Goal: Task Accomplishment & Management: Complete application form

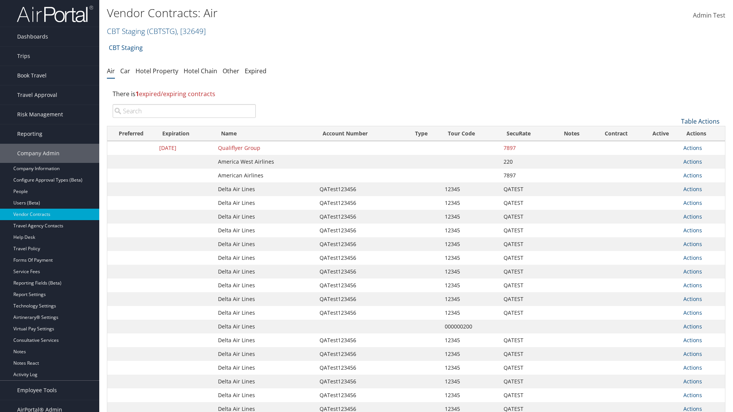
click at [700, 121] on link "Table Actions" at bounding box center [700, 121] width 39 height 8
click at [674, 133] on link "Create New Contract" at bounding box center [674, 133] width 100 height 13
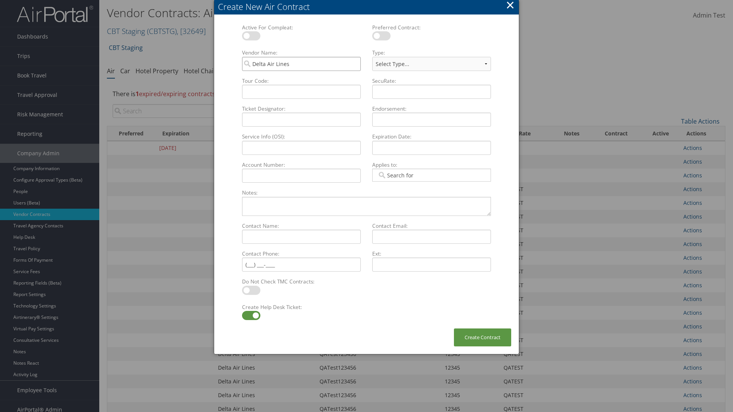
type input "Delta Air Lines"
type input "QATest123456"
select select "[object Object]"
type input "QATest123456"
type input "12345"
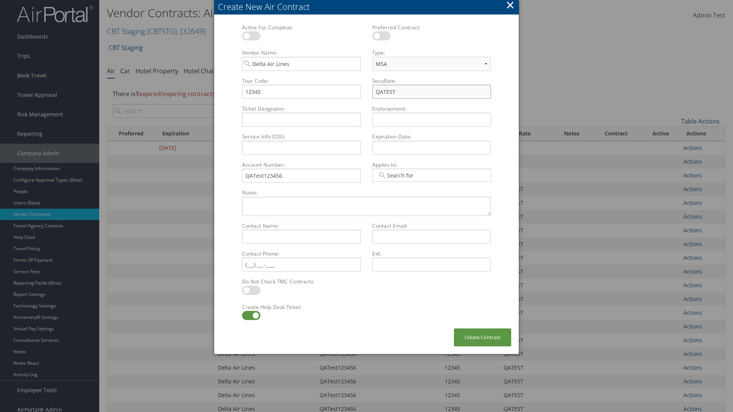
type input "QATEST"
click at [251, 316] on label at bounding box center [251, 315] width 18 height 9
click at [251, 316] on input "checkbox" at bounding box center [248, 316] width 5 height 5
checkbox input "false"
type input "[DATE]"
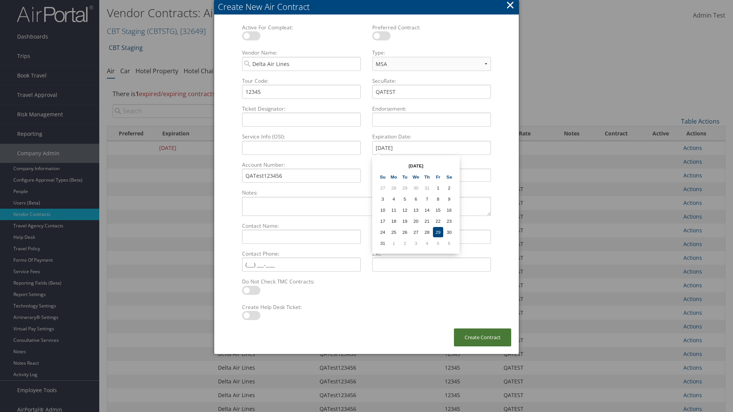
click at [482, 337] on button "Create Contract" at bounding box center [482, 337] width 57 height 18
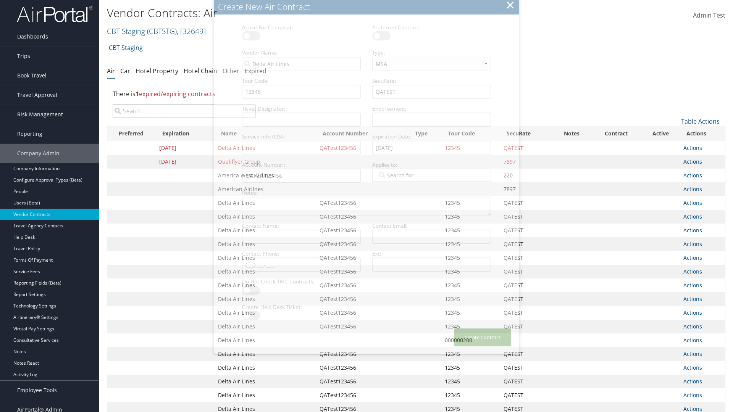
click at [184, 104] on input "search" at bounding box center [184, 111] width 143 height 14
type input "QATest123456"
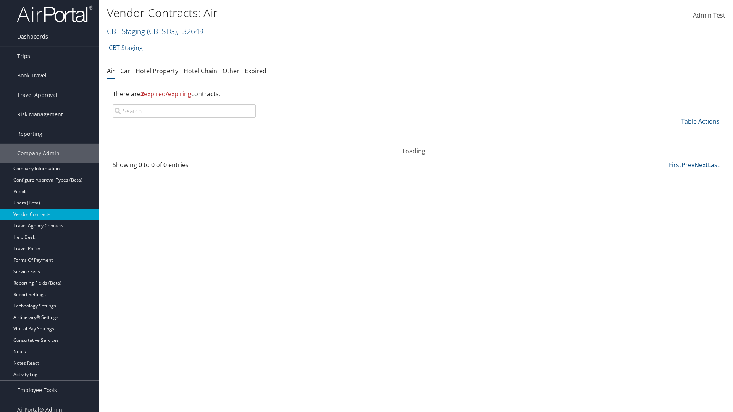
click at [184, 111] on input "search" at bounding box center [184, 111] width 143 height 14
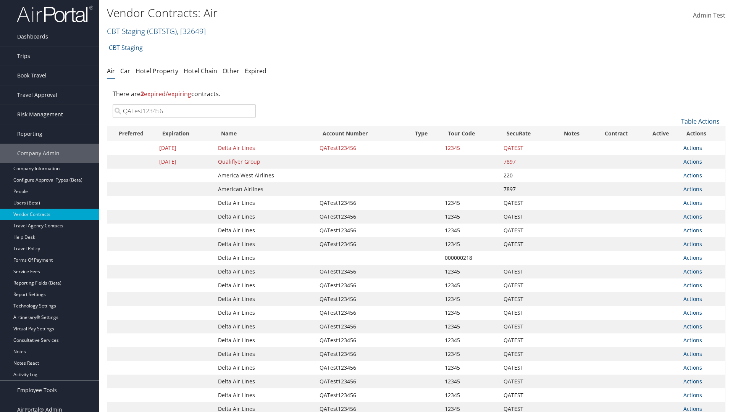
type input "QATest123456"
click at [692, 148] on link "Actions" at bounding box center [692, 147] width 19 height 7
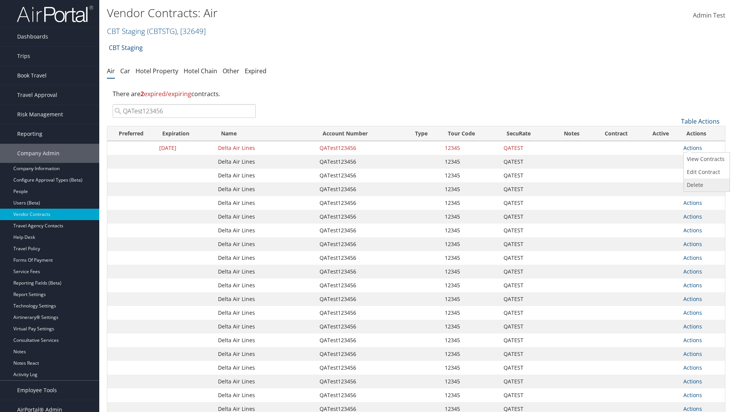
click at [705, 185] on link "Delete" at bounding box center [705, 185] width 44 height 13
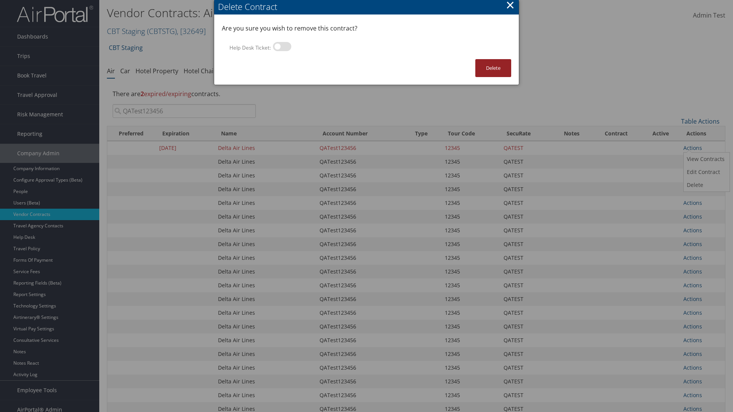
click at [493, 68] on button "Delete" at bounding box center [493, 68] width 36 height 18
